Goal: Task Accomplishment & Management: Use online tool/utility

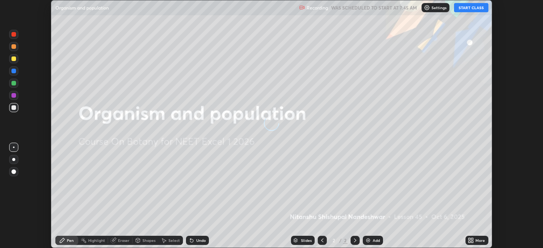
scroll to position [248, 543]
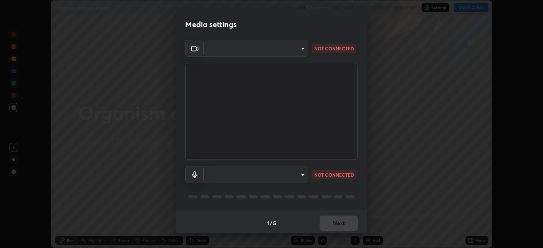
type input "e8d69c7dc0c2a56c5aabaa85415bde81fe71d5f71f3198f3fc497bb9ff74f4e0"
type input "communications"
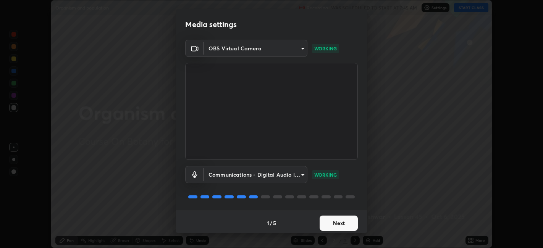
click at [328, 224] on button "Next" at bounding box center [339, 223] width 38 height 15
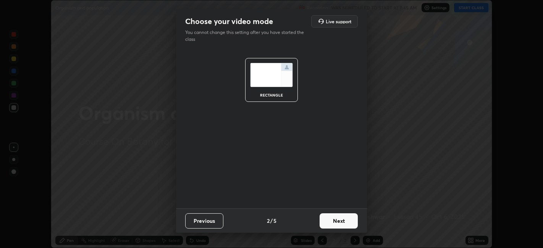
click at [334, 222] on button "Next" at bounding box center [339, 220] width 38 height 15
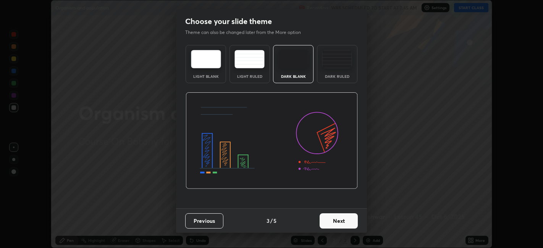
click at [336, 69] on div "Dark Ruled" at bounding box center [337, 64] width 40 height 38
click at [333, 223] on button "Next" at bounding box center [339, 220] width 38 height 15
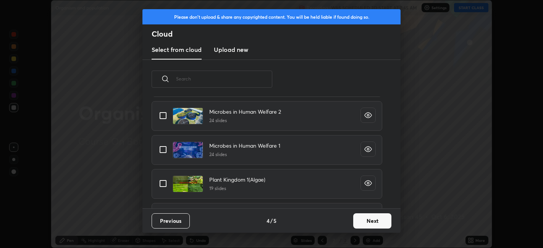
scroll to position [699, 0]
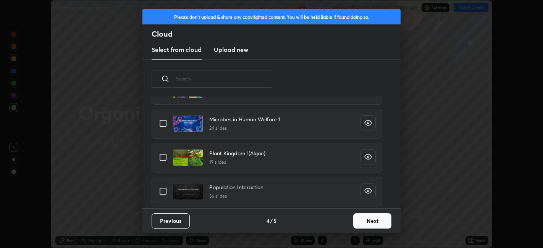
click at [164, 191] on input "grid" at bounding box center [163, 191] width 16 height 16
checkbox input "true"
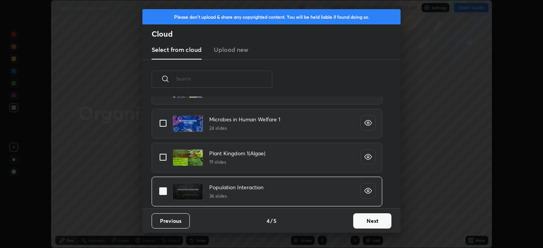
click at [365, 221] on button "Next" at bounding box center [372, 220] width 38 height 15
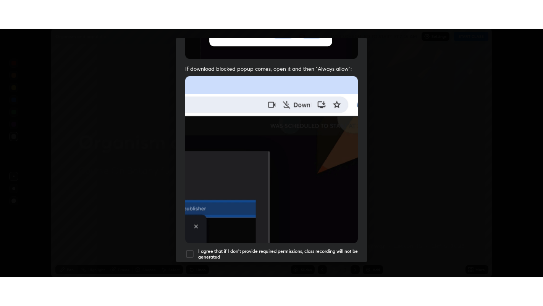
scroll to position [158, 0]
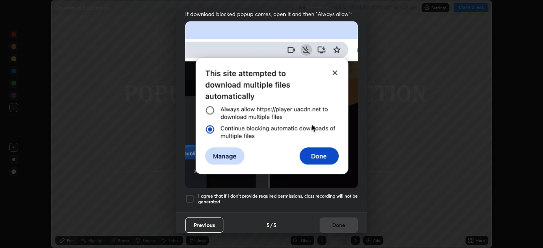
click at [192, 196] on div at bounding box center [189, 198] width 9 height 9
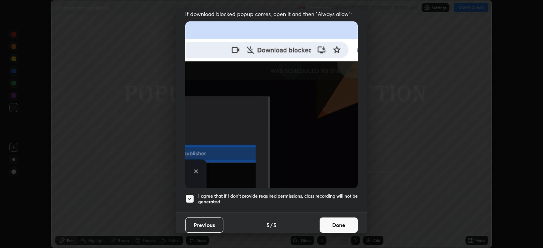
click at [333, 223] on button "Done" at bounding box center [339, 225] width 38 height 15
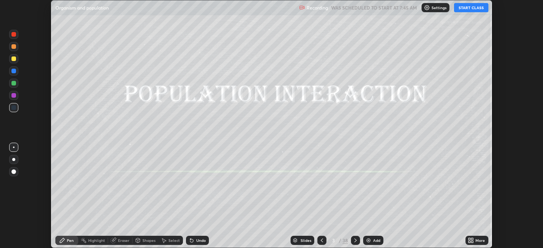
click at [476, 10] on button "START CLASS" at bounding box center [471, 7] width 34 height 9
click at [471, 241] on icon at bounding box center [470, 242] width 2 height 2
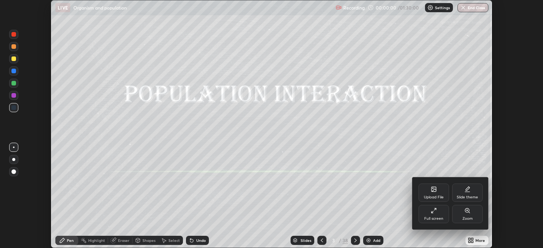
click at [438, 218] on div "Full screen" at bounding box center [433, 219] width 19 height 4
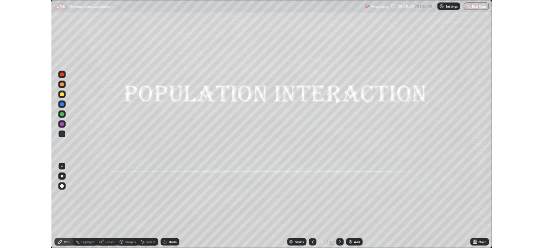
scroll to position [306, 543]
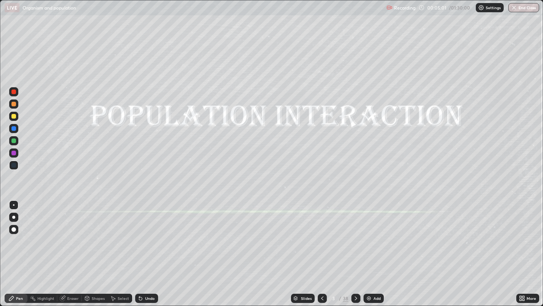
click at [13, 105] on div at bounding box center [13, 104] width 5 height 5
click at [354, 248] on icon at bounding box center [356, 298] width 6 height 6
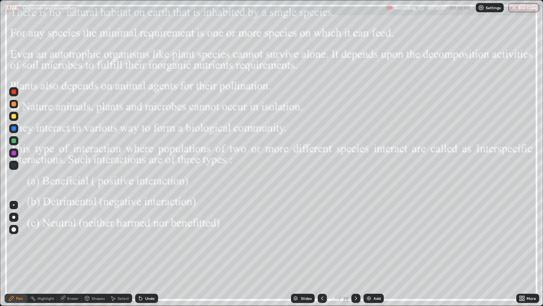
click at [356, 248] on icon at bounding box center [356, 298] width 6 height 6
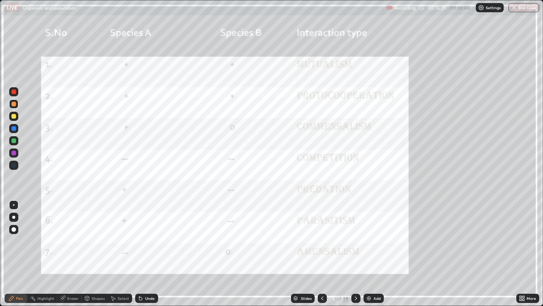
click at [354, 248] on icon at bounding box center [356, 298] width 6 height 6
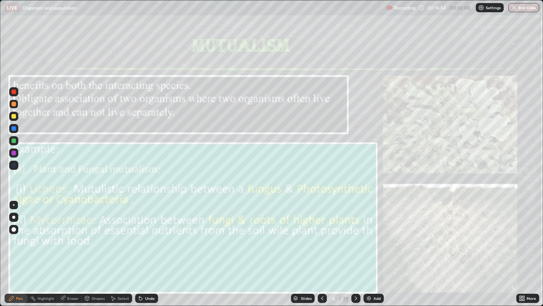
click at [13, 166] on div at bounding box center [13, 165] width 5 height 5
click at [355, 248] on icon at bounding box center [356, 298] width 6 height 6
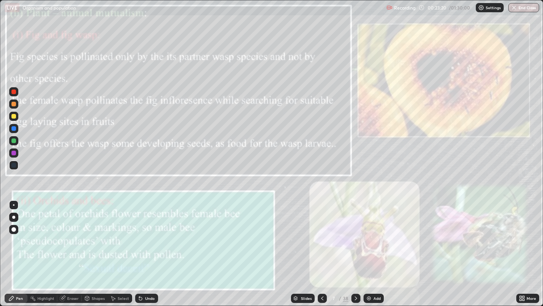
click at [13, 106] on div at bounding box center [13, 104] width 5 height 5
click at [15, 164] on div at bounding box center [13, 165] width 5 height 5
click at [355, 248] on icon at bounding box center [356, 298] width 6 height 6
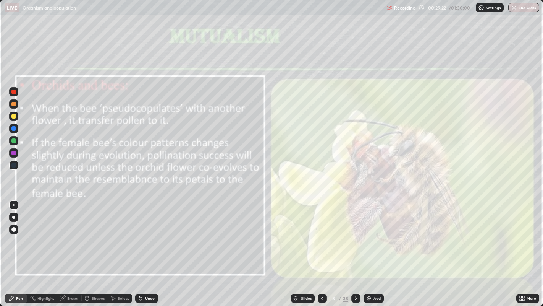
click at [15, 117] on div at bounding box center [13, 116] width 5 height 5
click at [321, 248] on icon at bounding box center [322, 298] width 6 height 6
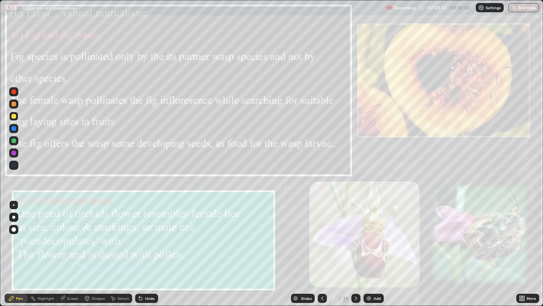
click at [355, 248] on icon at bounding box center [356, 298] width 6 height 6
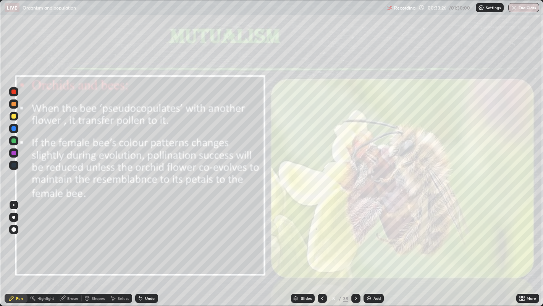
click at [322, 248] on icon at bounding box center [322, 298] width 6 height 6
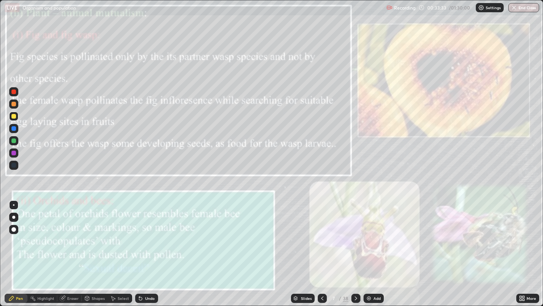
click at [354, 248] on icon at bounding box center [356, 298] width 6 height 6
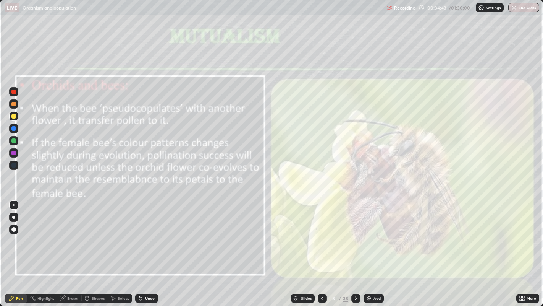
click at [355, 248] on icon at bounding box center [356, 298] width 6 height 6
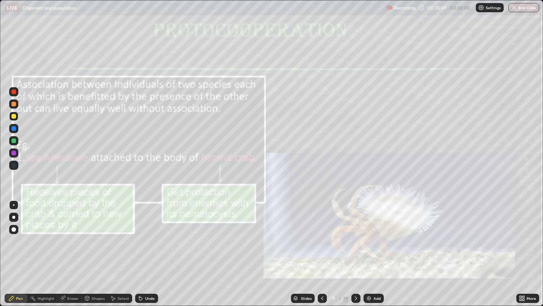
click at [16, 152] on div at bounding box center [13, 152] width 5 height 5
click at [354, 248] on icon at bounding box center [356, 298] width 6 height 6
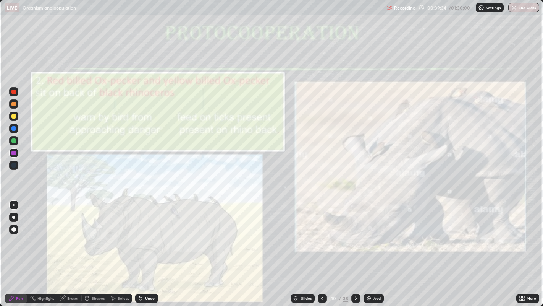
click at [355, 248] on icon at bounding box center [356, 298] width 6 height 6
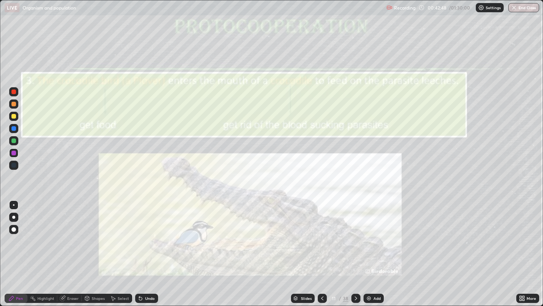
click at [355, 248] on icon at bounding box center [356, 298] width 6 height 6
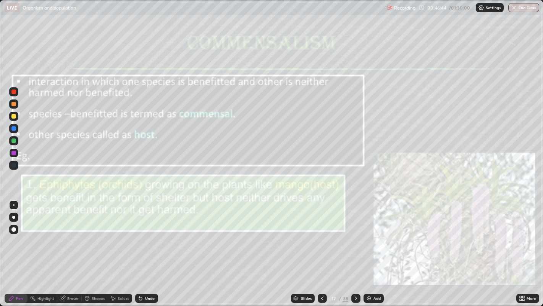
click at [355, 248] on icon at bounding box center [356, 298] width 6 height 6
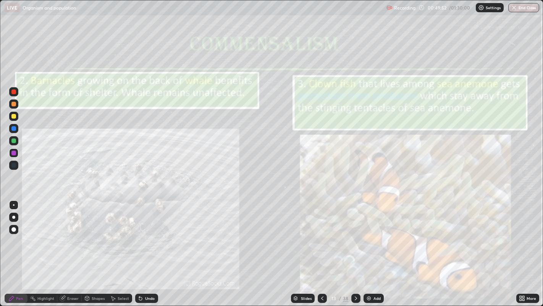
click at [355, 248] on icon at bounding box center [356, 298] width 6 height 6
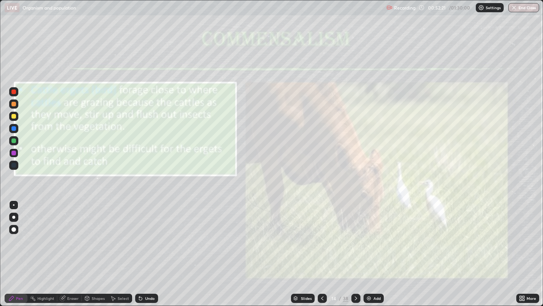
click at [355, 248] on icon at bounding box center [356, 298] width 6 height 6
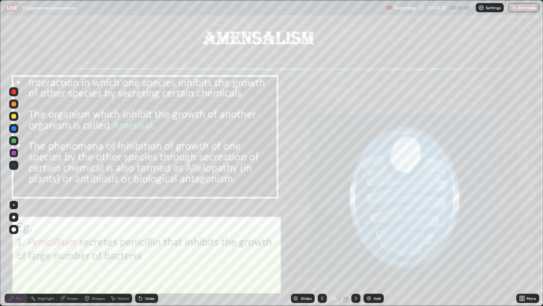
click at [13, 105] on div at bounding box center [13, 104] width 5 height 5
click at [151, 248] on div "Undo" at bounding box center [146, 297] width 23 height 9
click at [355, 248] on icon at bounding box center [356, 298] width 6 height 6
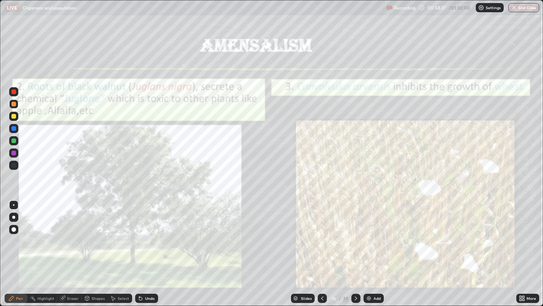
click at [144, 248] on div "Undo" at bounding box center [146, 297] width 23 height 9
click at [354, 248] on icon at bounding box center [356, 298] width 6 height 6
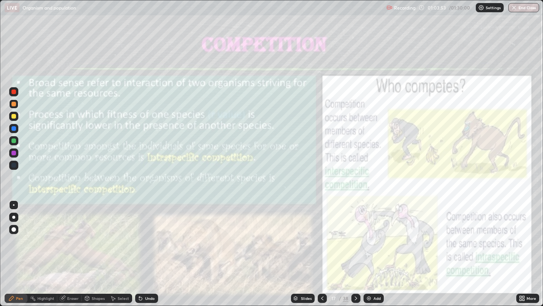
click at [351, 248] on div at bounding box center [355, 297] width 9 height 9
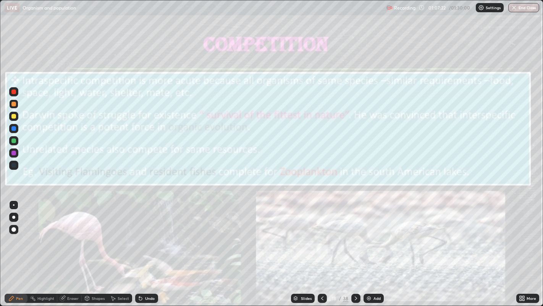
click at [354, 248] on icon at bounding box center [356, 298] width 6 height 6
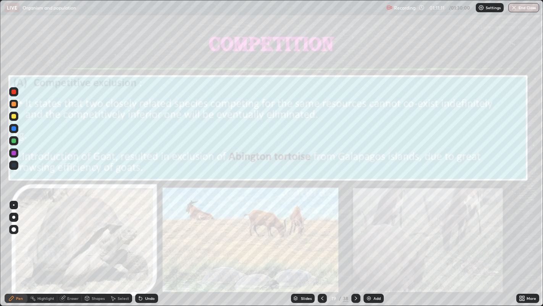
click at [355, 248] on icon at bounding box center [356, 298] width 6 height 6
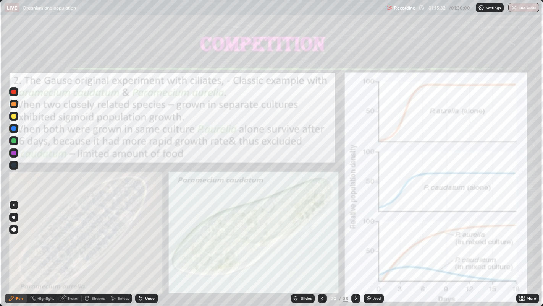
click at [355, 248] on icon at bounding box center [356, 298] width 6 height 6
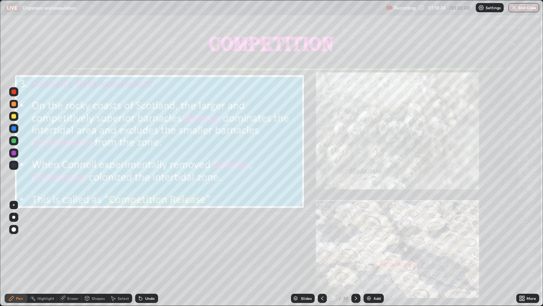
click at [355, 248] on icon at bounding box center [356, 298] width 6 height 6
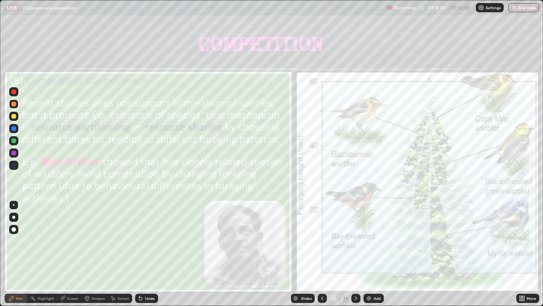
click at [355, 248] on icon at bounding box center [356, 298] width 6 height 6
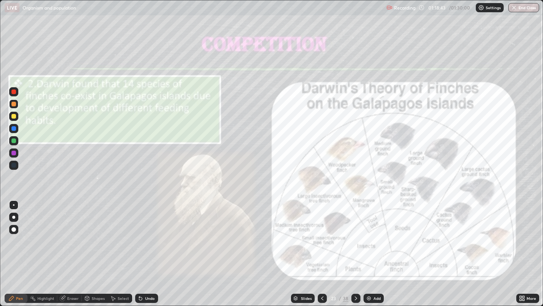
click at [356, 248] on icon at bounding box center [356, 298] width 6 height 6
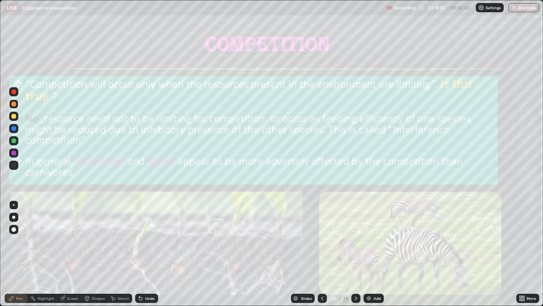
click at [354, 248] on icon at bounding box center [356, 298] width 6 height 6
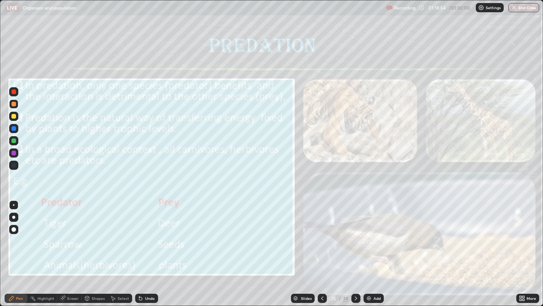
click at [321, 248] on icon at bounding box center [322, 298] width 6 height 6
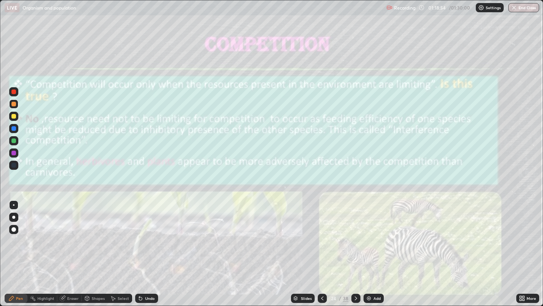
click at [322, 248] on icon at bounding box center [322, 298] width 6 height 6
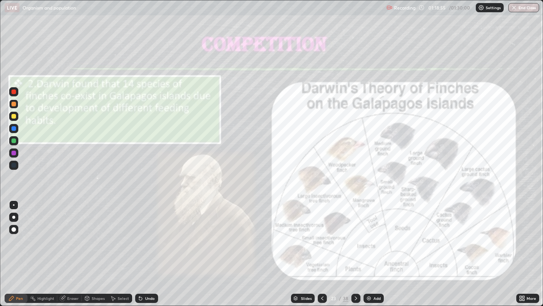
click at [321, 248] on icon at bounding box center [322, 298] width 2 height 4
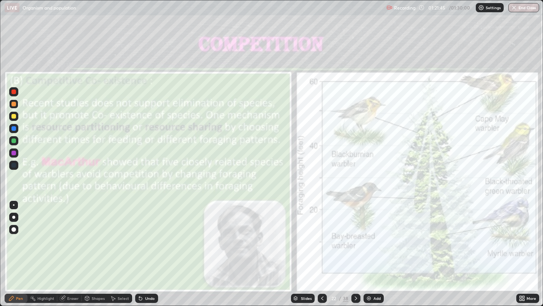
click at [355, 248] on icon at bounding box center [356, 298] width 6 height 6
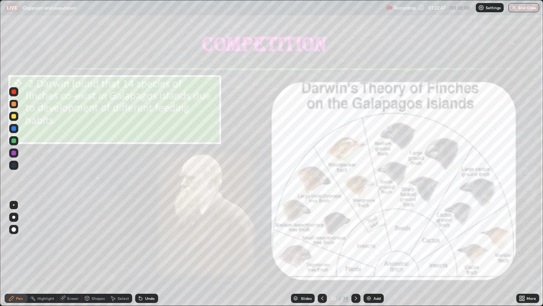
click at [351, 248] on div at bounding box center [355, 297] width 9 height 9
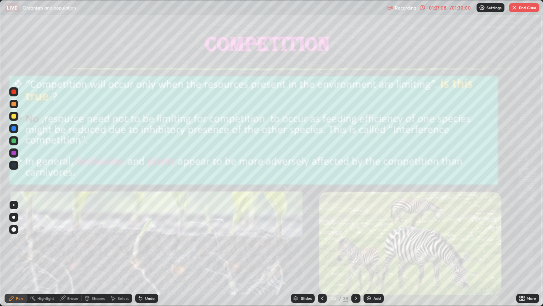
click at [522, 248] on icon at bounding box center [522, 298] width 6 height 6
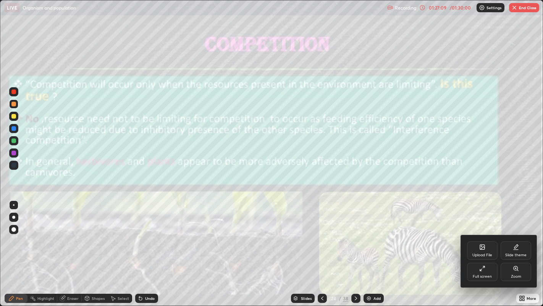
click at [482, 248] on div "Full screen" at bounding box center [482, 271] width 31 height 18
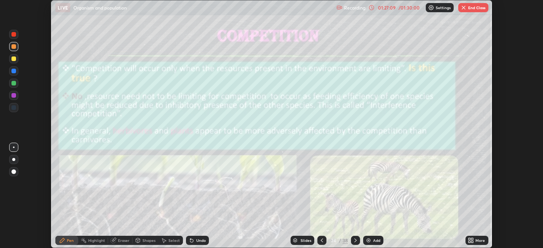
scroll to position [37942, 37647]
click at [476, 9] on button "End Class" at bounding box center [473, 7] width 30 height 9
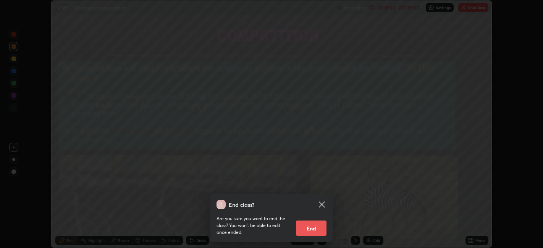
click at [315, 231] on button "End" at bounding box center [311, 228] width 31 height 15
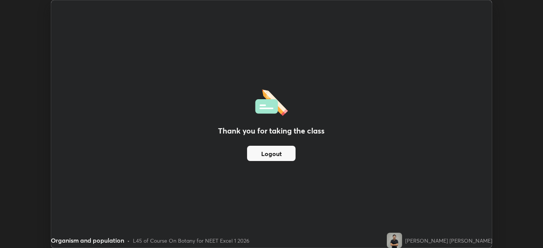
click at [291, 155] on button "Logout" at bounding box center [271, 153] width 49 height 15
